Goal: Task Accomplishment & Management: Use online tool/utility

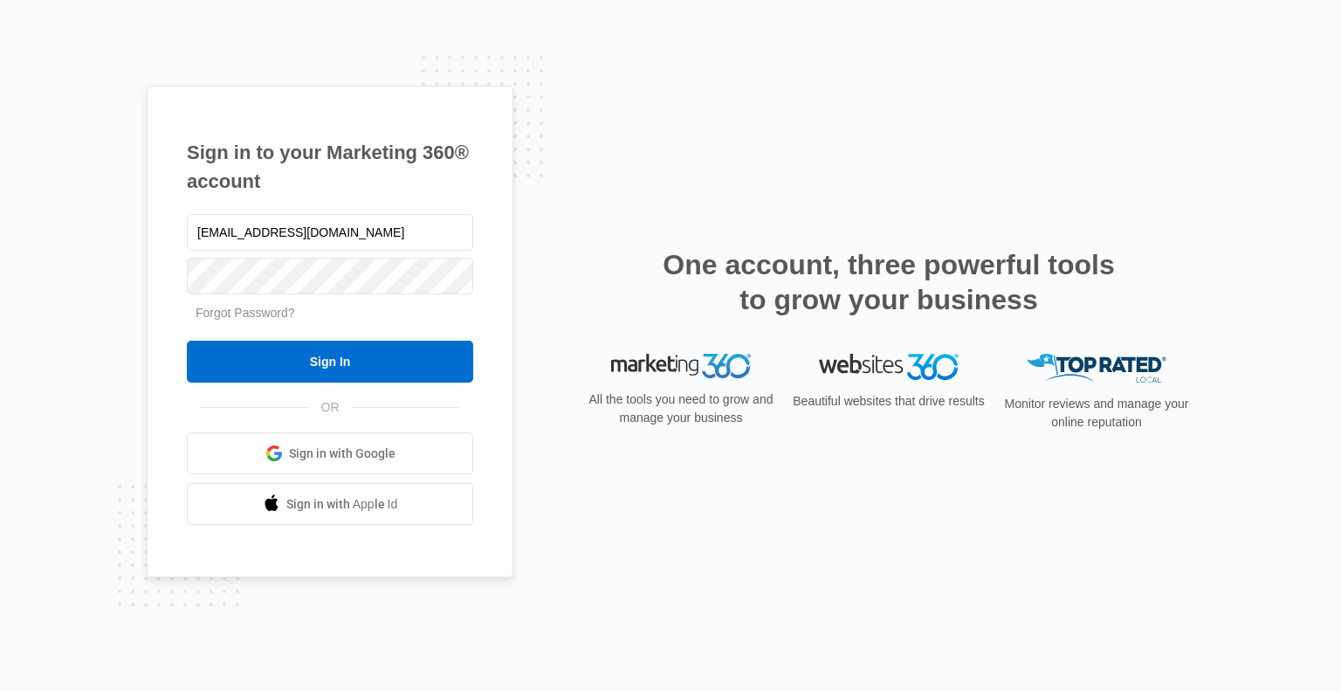
type input "[EMAIL_ADDRESS][DOMAIN_NAME]"
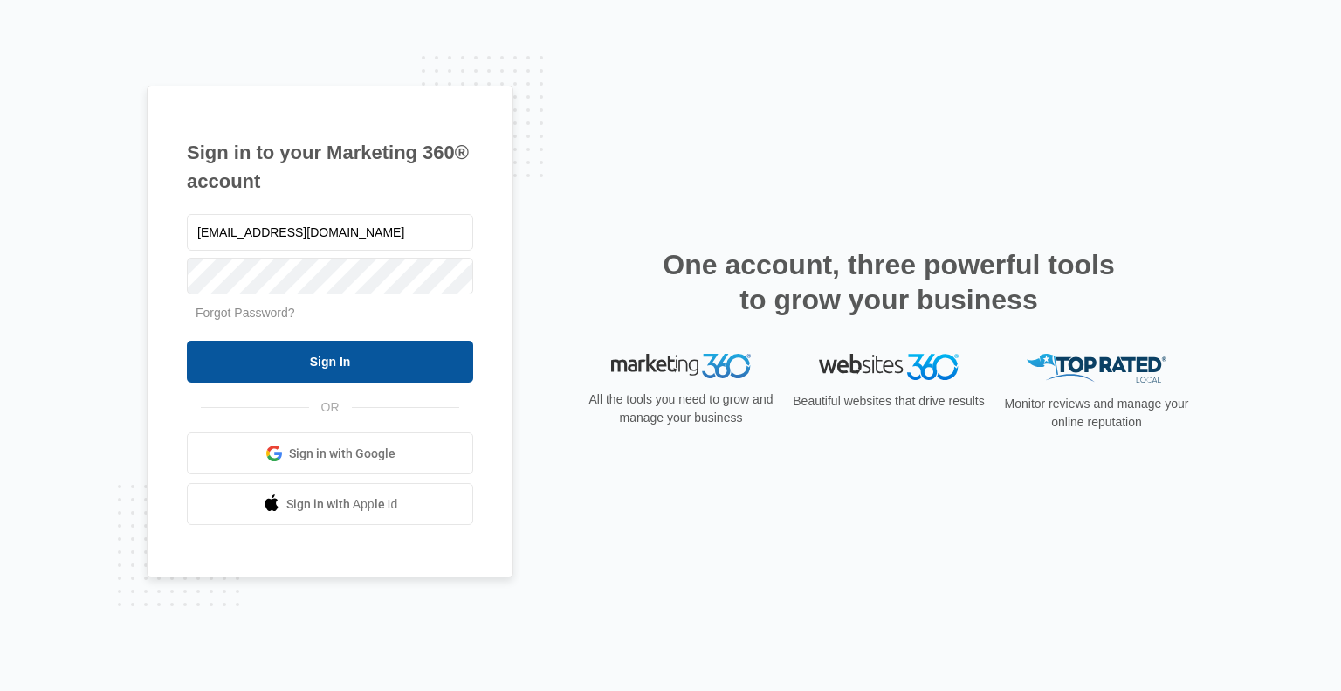
click at [327, 351] on input "Sign In" at bounding box center [330, 361] width 286 height 42
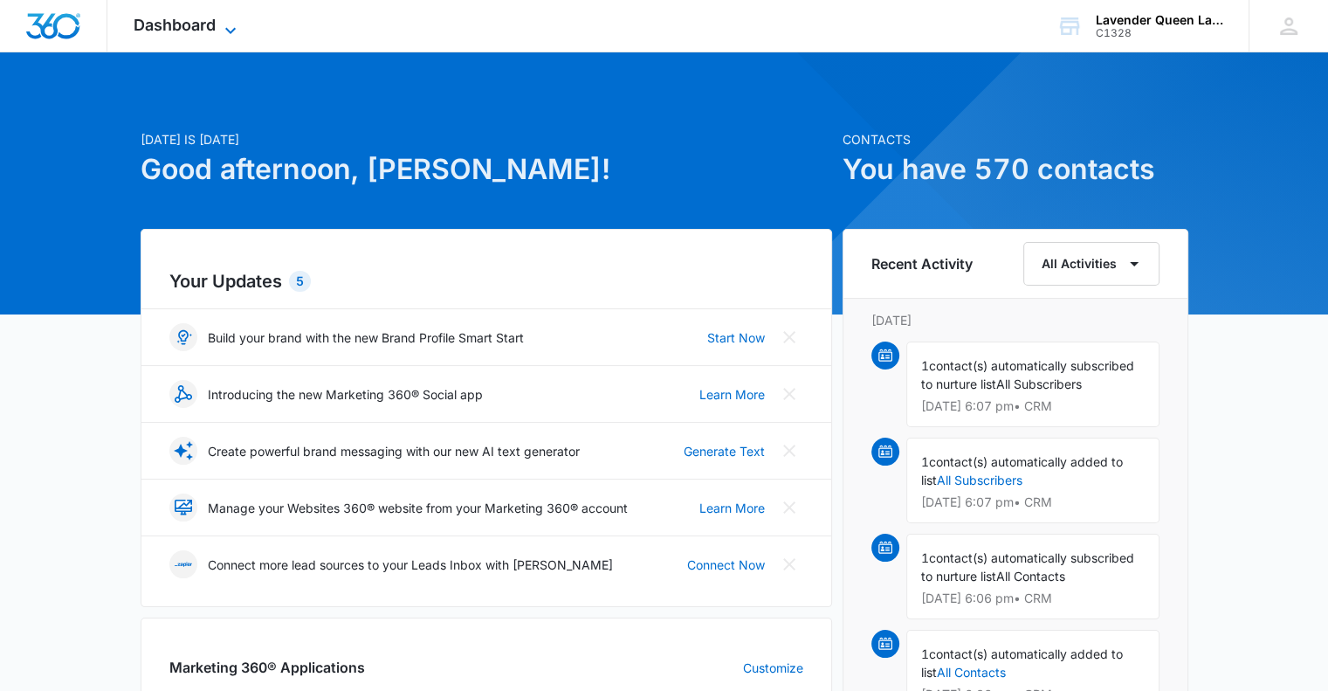
click at [230, 25] on icon at bounding box center [230, 30] width 21 height 21
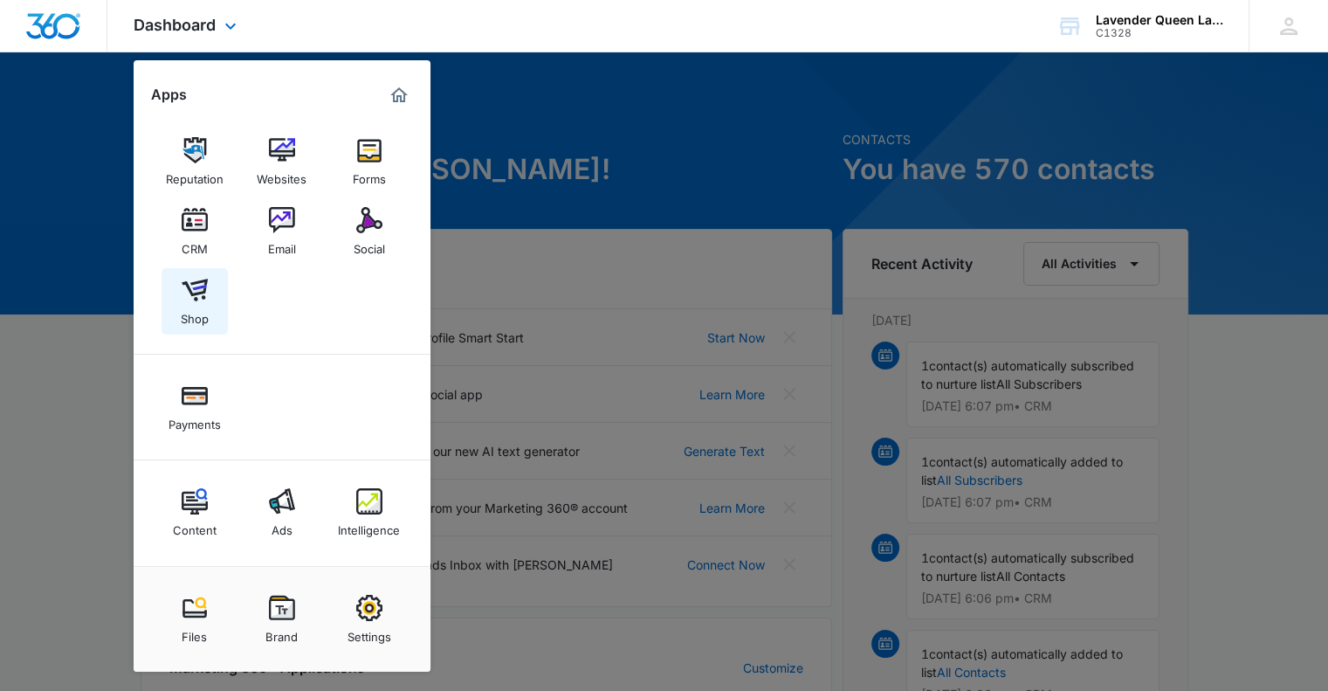
click at [193, 293] on img at bounding box center [195, 290] width 26 height 26
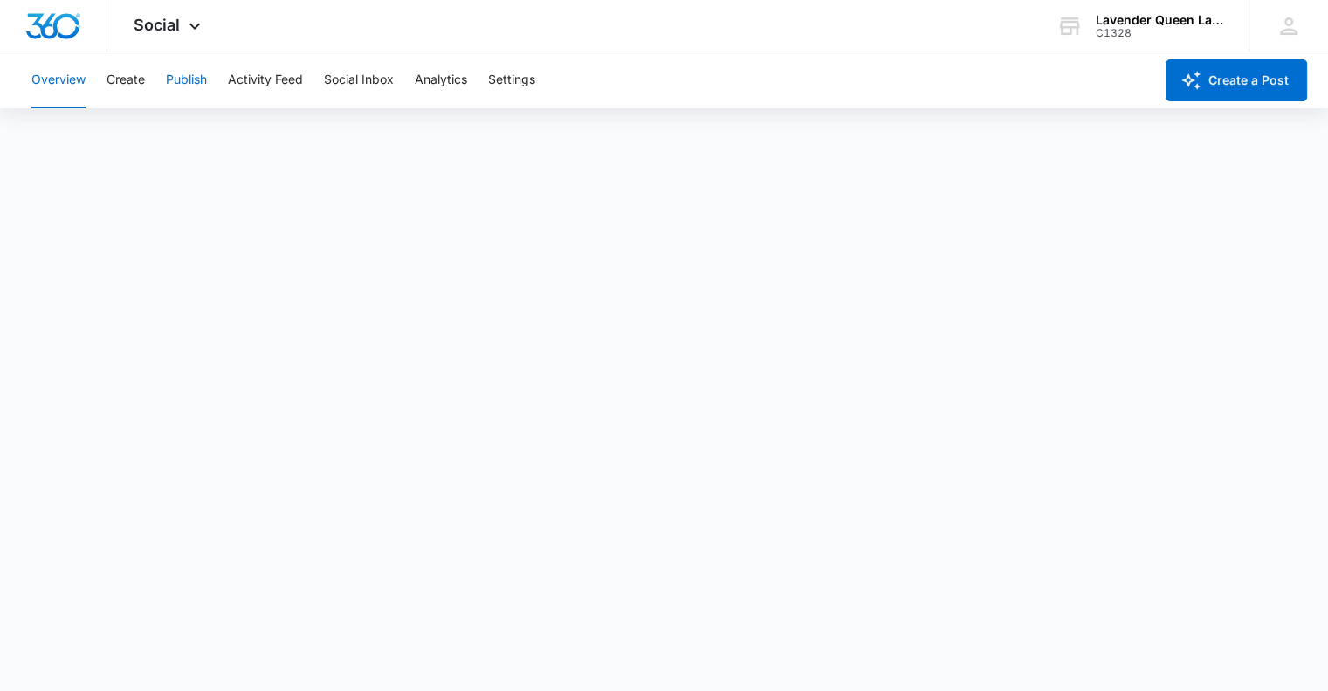
click at [202, 79] on button "Publish" at bounding box center [186, 80] width 41 height 56
click at [196, 30] on icon at bounding box center [194, 30] width 10 height 6
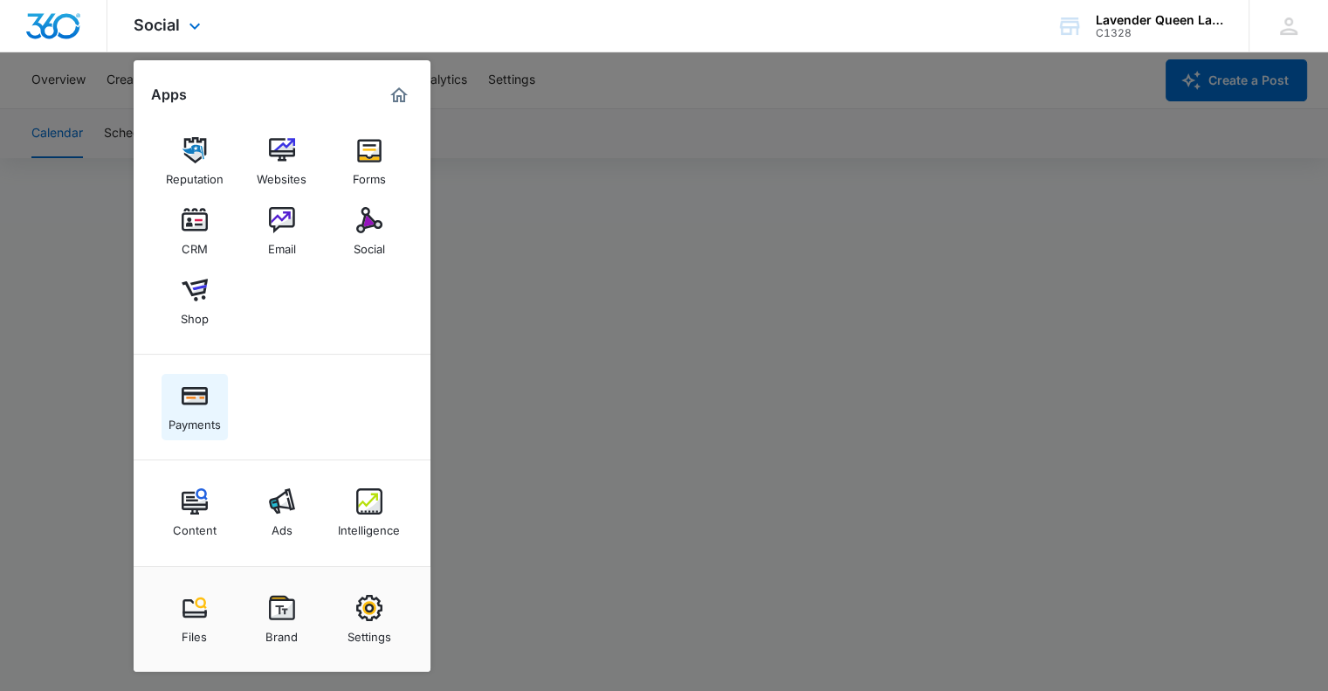
click at [194, 394] on img at bounding box center [195, 395] width 26 height 26
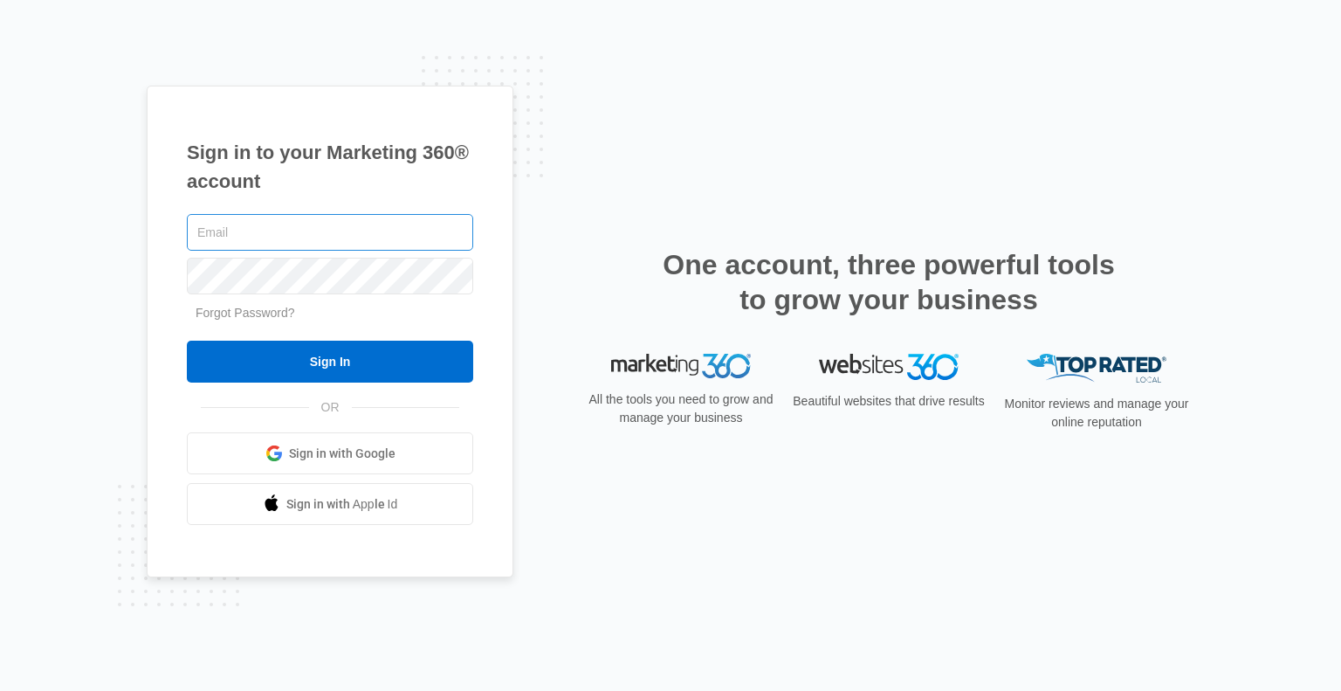
click at [297, 237] on input "text" at bounding box center [330, 232] width 286 height 37
